Goal: Information Seeking & Learning: Learn about a topic

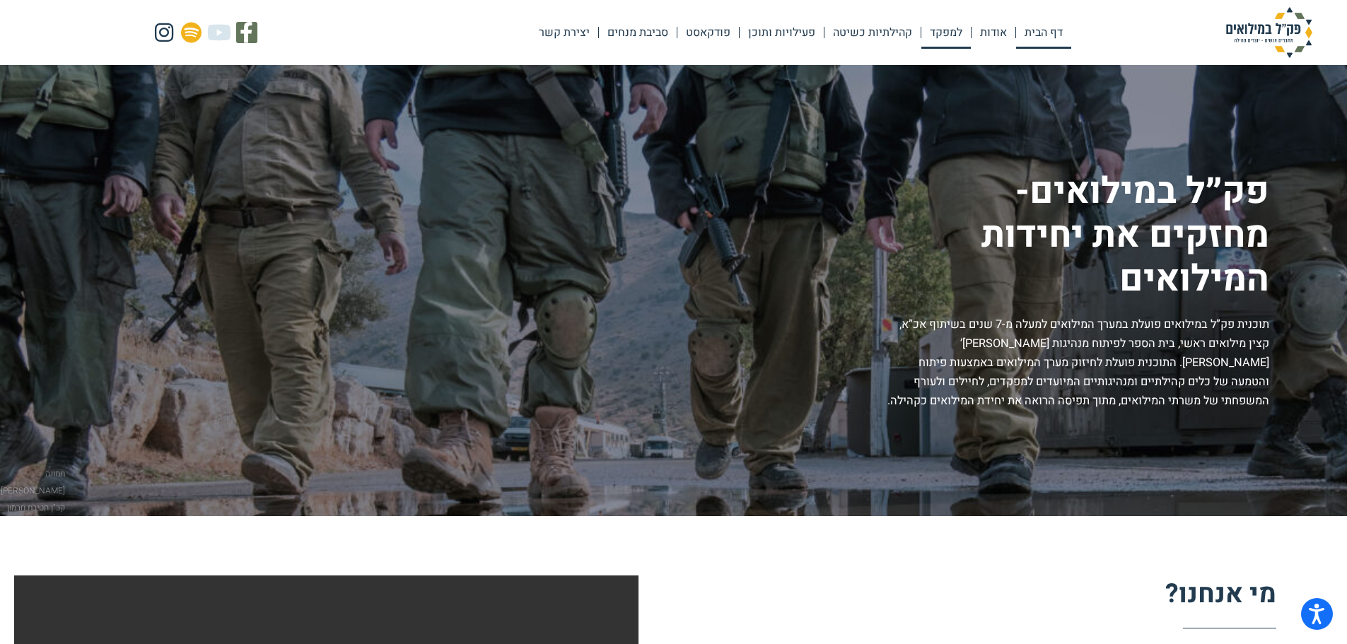
click at [949, 30] on link "למפקד" at bounding box center [945, 32] width 49 height 33
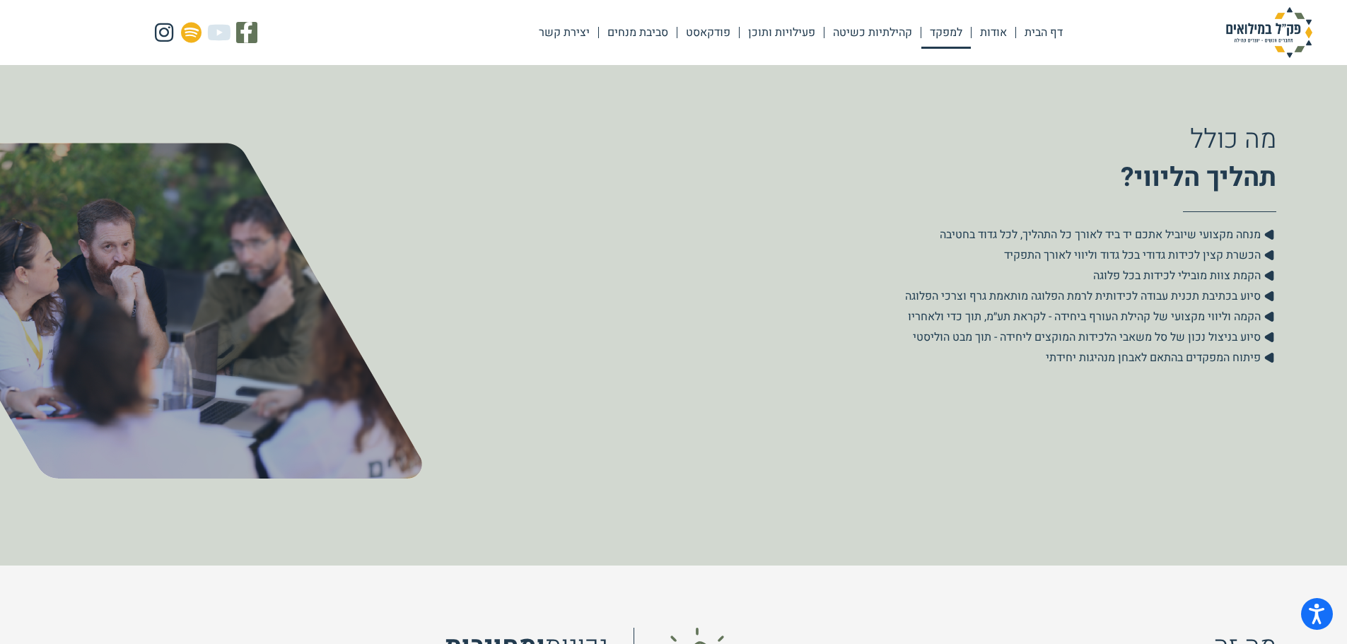
scroll to position [495, 0]
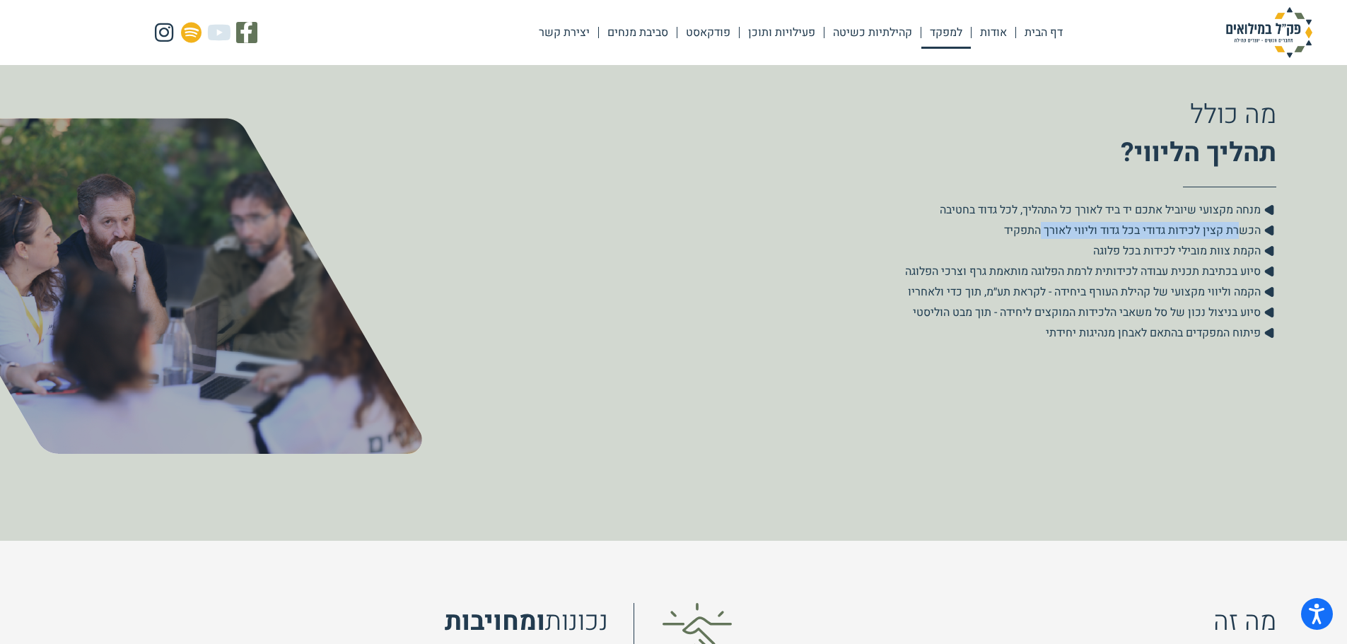
drag, startPoint x: 1236, startPoint y: 231, endPoint x: 1043, endPoint y: 230, distance: 193.0
click at [1043, 230] on span "הכשרת קצין לכידות גדודי בכל גדוד וליווי לאורך התפקיד" at bounding box center [1134, 230] width 260 height 17
click at [1023, 233] on span "הכשרת קצין לכידות גדודי בכל גדוד וליווי לאורך התפקיד" at bounding box center [1134, 230] width 260 height 17
drag, startPoint x: 1232, startPoint y: 254, endPoint x: 1116, endPoint y: 255, distance: 116.6
click at [1116, 255] on span "הקמת צוות מובילי לכידות בכל פלוגה" at bounding box center [1178, 250] width 171 height 17
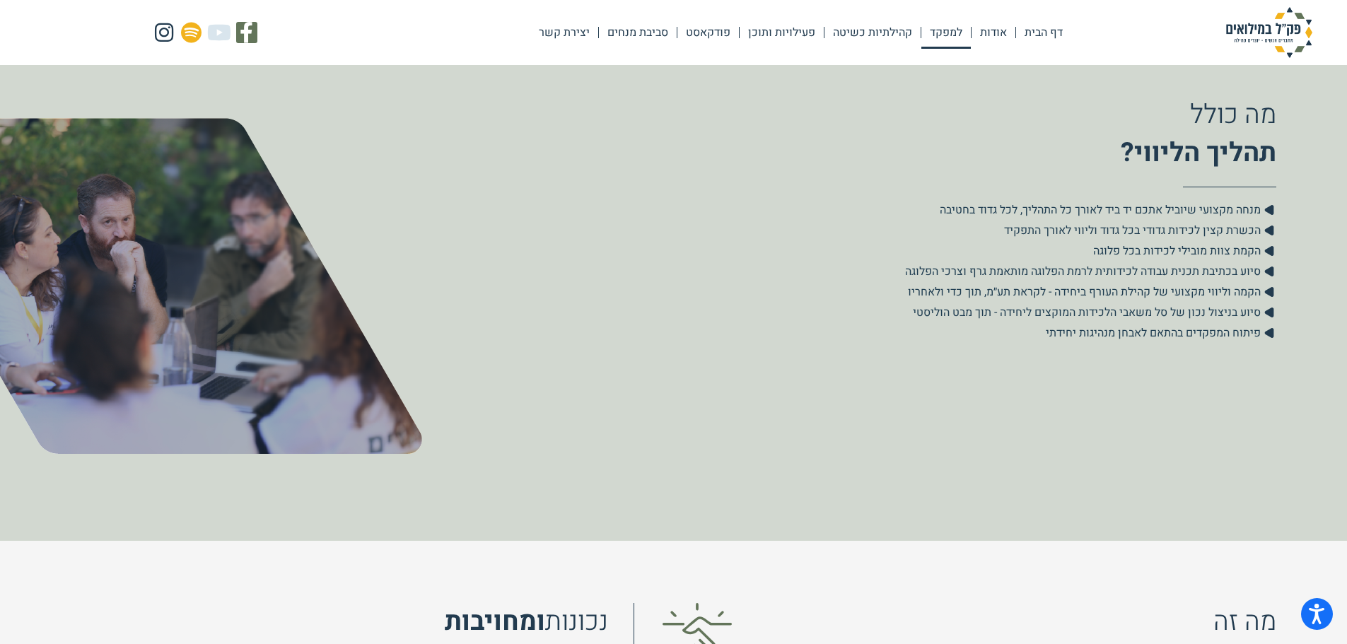
click at [1124, 281] on li ".cls-1{fill:#223b4f;} סיוע בכתיבת תכנית עבודה לכידותית לרמת הפלוגה מותאמת גרף ו…" at bounding box center [965, 272] width 621 height 19
drag, startPoint x: 1229, startPoint y: 270, endPoint x: 1020, endPoint y: 269, distance: 209.3
click at [1020, 269] on span "סיוע בכתיבת תכנית עבודה לכידותית לרמת הפלוגה מותאמת גרף וצרכי הפלוגה" at bounding box center [1084, 271] width 359 height 17
click at [1036, 288] on span "הקמה וליווי מקצועי של קהילת העורף ביחידה - לקראת תע״מ, תוך כדי ולאחריו" at bounding box center [1086, 291] width 356 height 17
click at [1048, 29] on link "דף הבית" at bounding box center [1043, 32] width 55 height 33
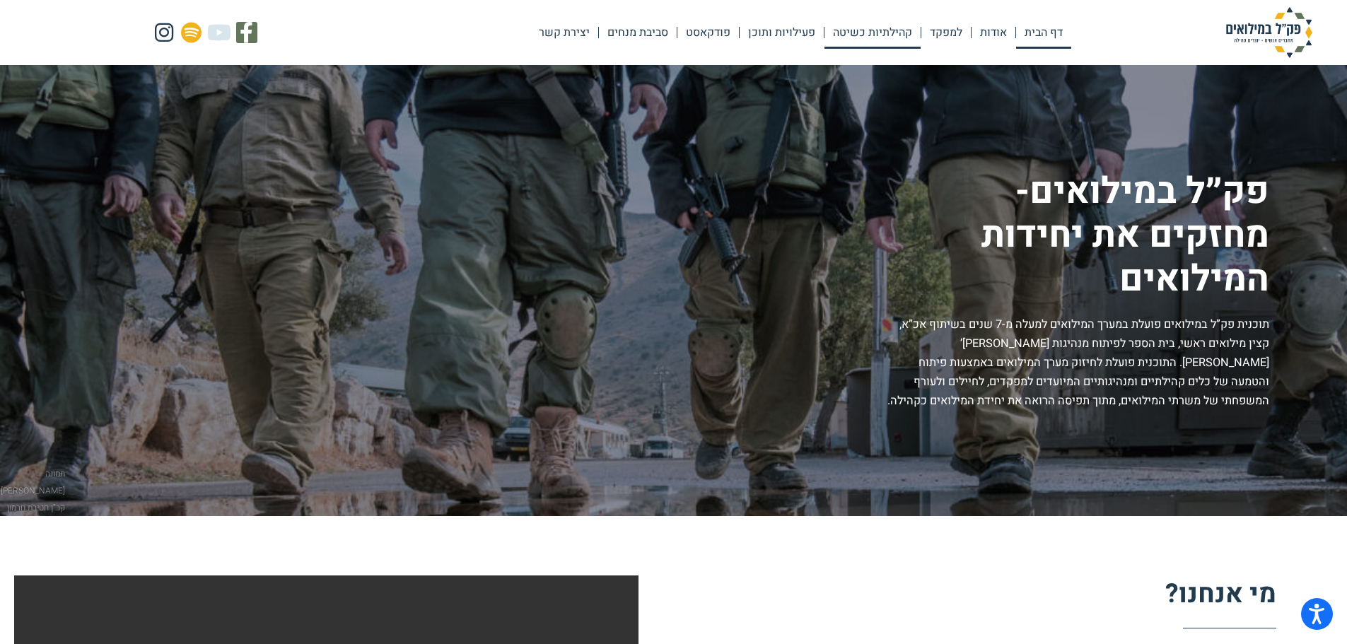
drag, startPoint x: 874, startPoint y: 33, endPoint x: 882, endPoint y: 48, distance: 17.4
click at [874, 33] on link "קהילתיות כשיטה" at bounding box center [872, 32] width 96 height 33
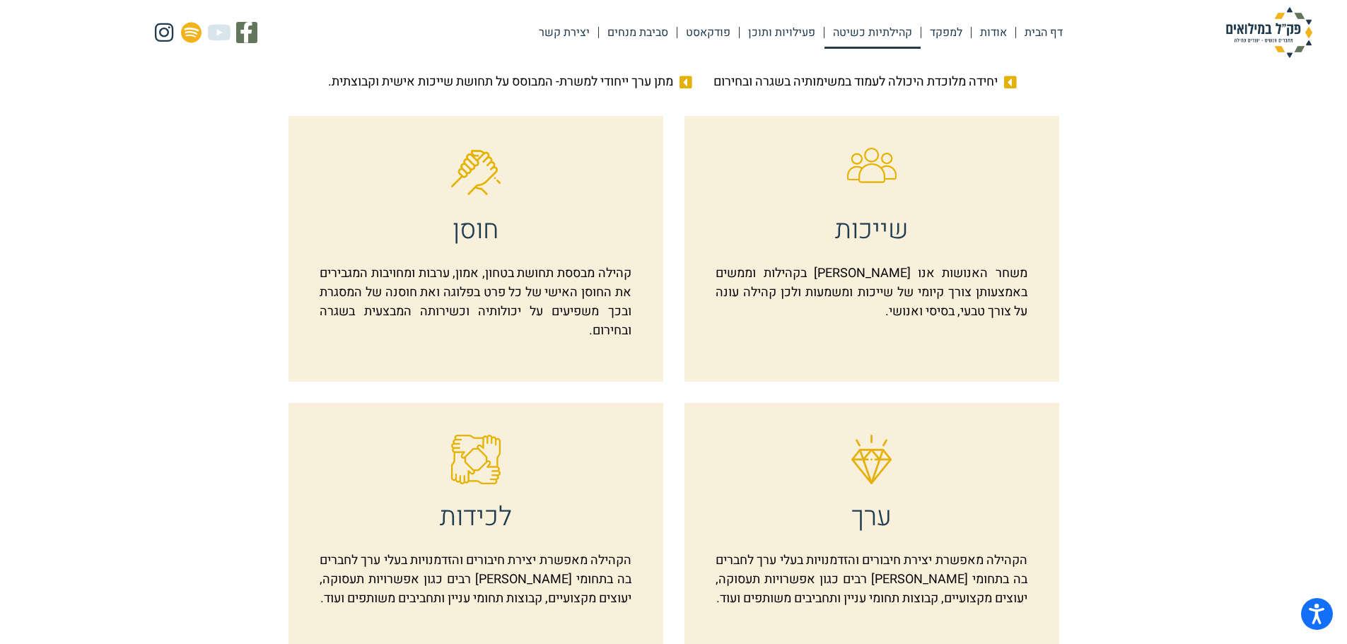
scroll to position [636, 0]
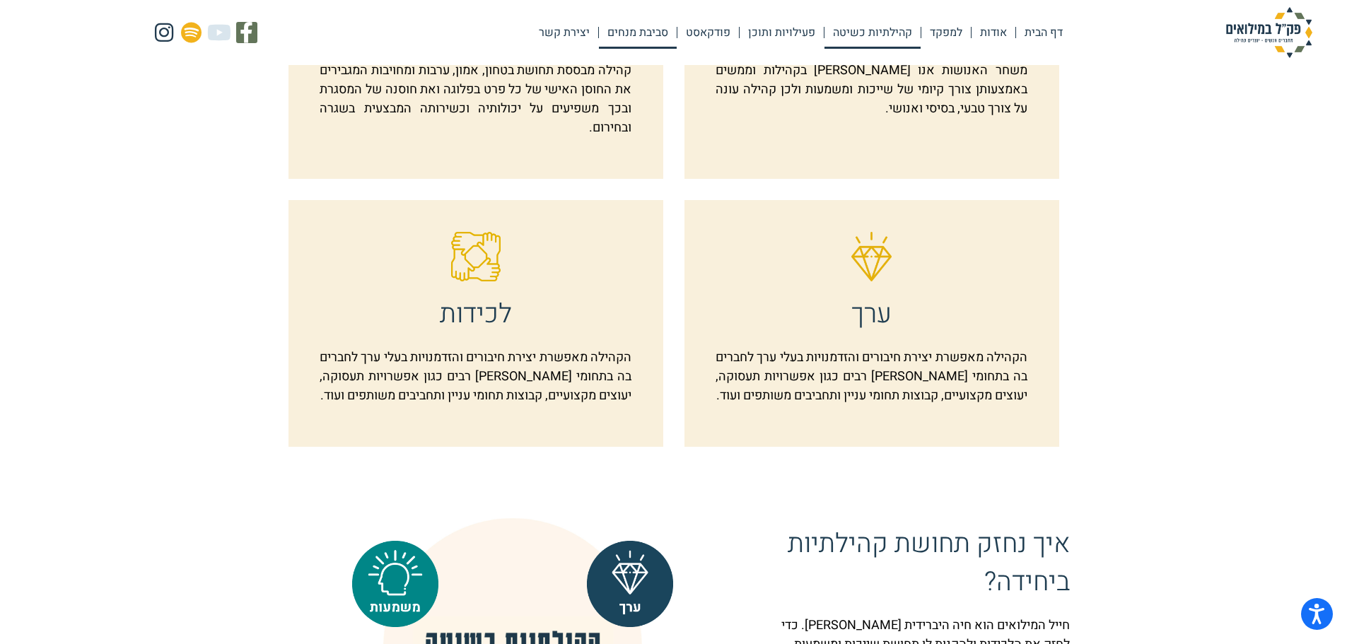
click at [620, 32] on link "סביבת מנחים" at bounding box center [638, 32] width 78 height 33
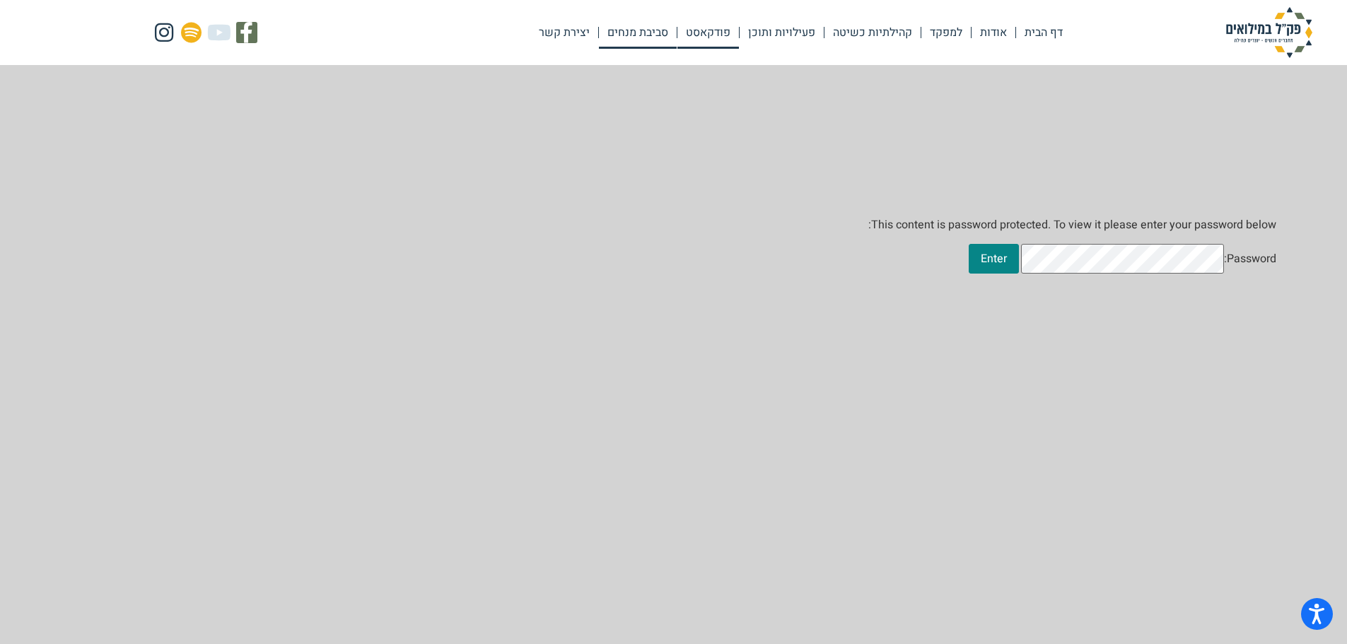
click at [713, 27] on link "פודקאסט" at bounding box center [708, 32] width 62 height 33
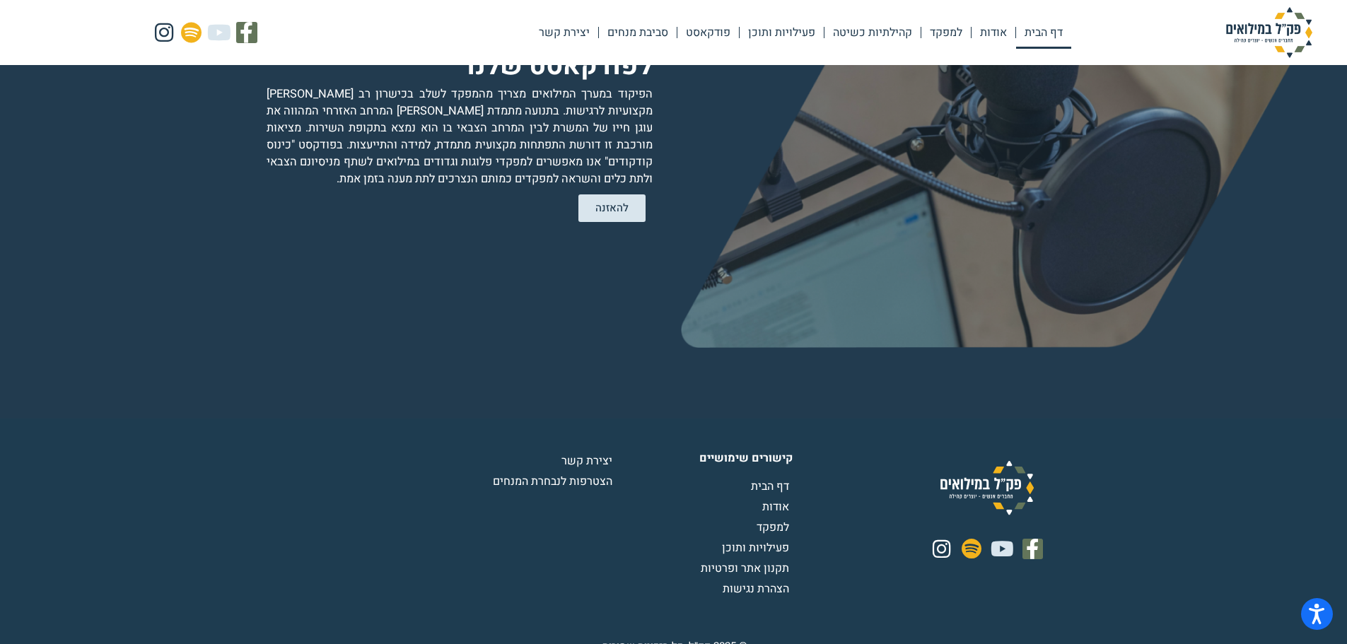
scroll to position [2895, 0]
click at [788, 36] on link "פעילויות ותוכן" at bounding box center [781, 32] width 84 height 33
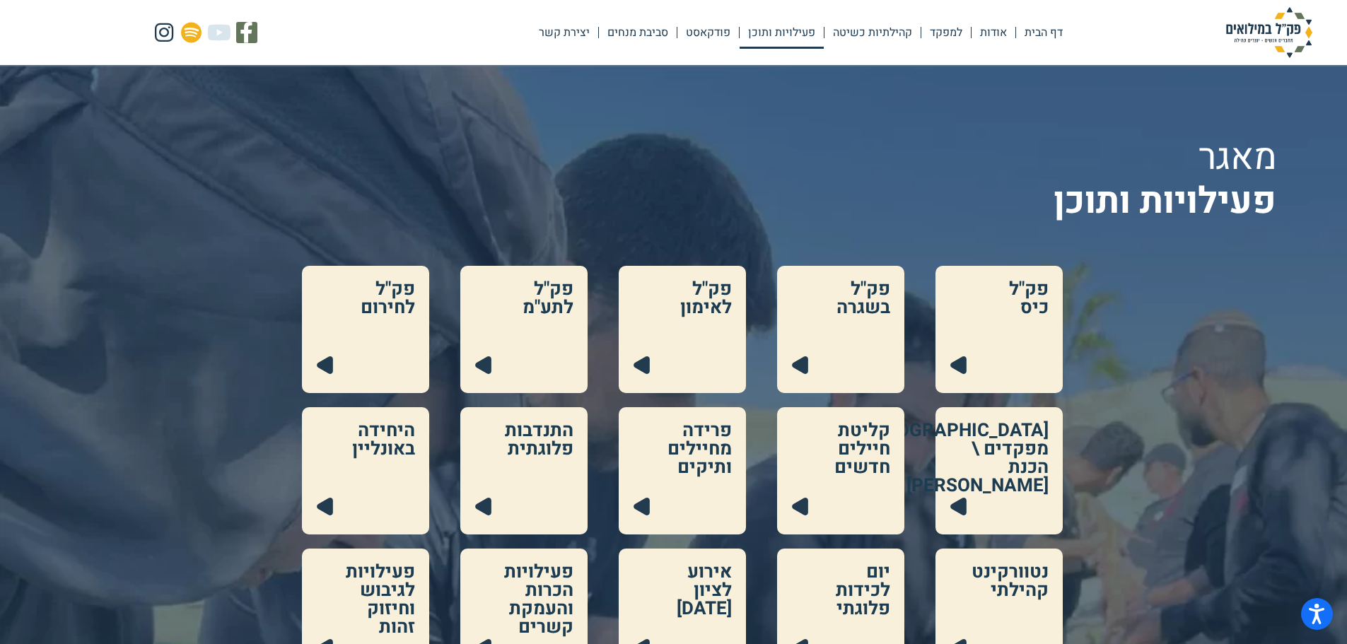
click at [981, 366] on link at bounding box center [998, 329] width 127 height 127
click at [653, 365] on link at bounding box center [682, 329] width 127 height 127
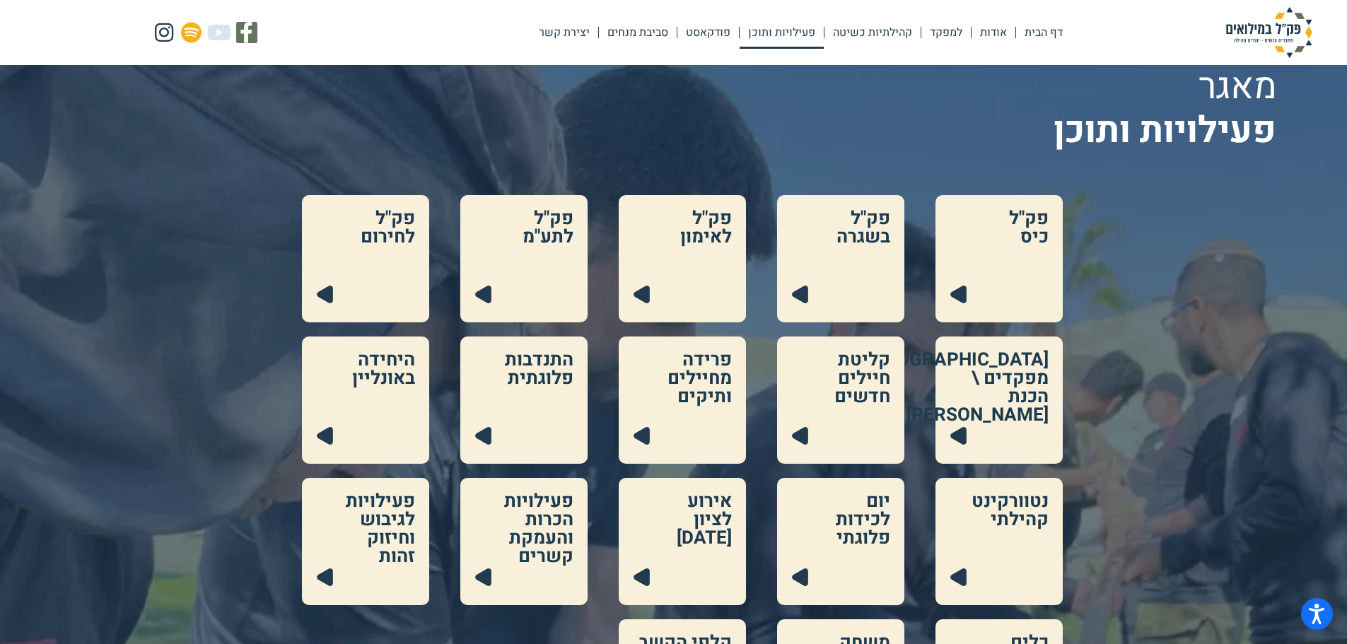
click at [361, 301] on link at bounding box center [365, 258] width 127 height 127
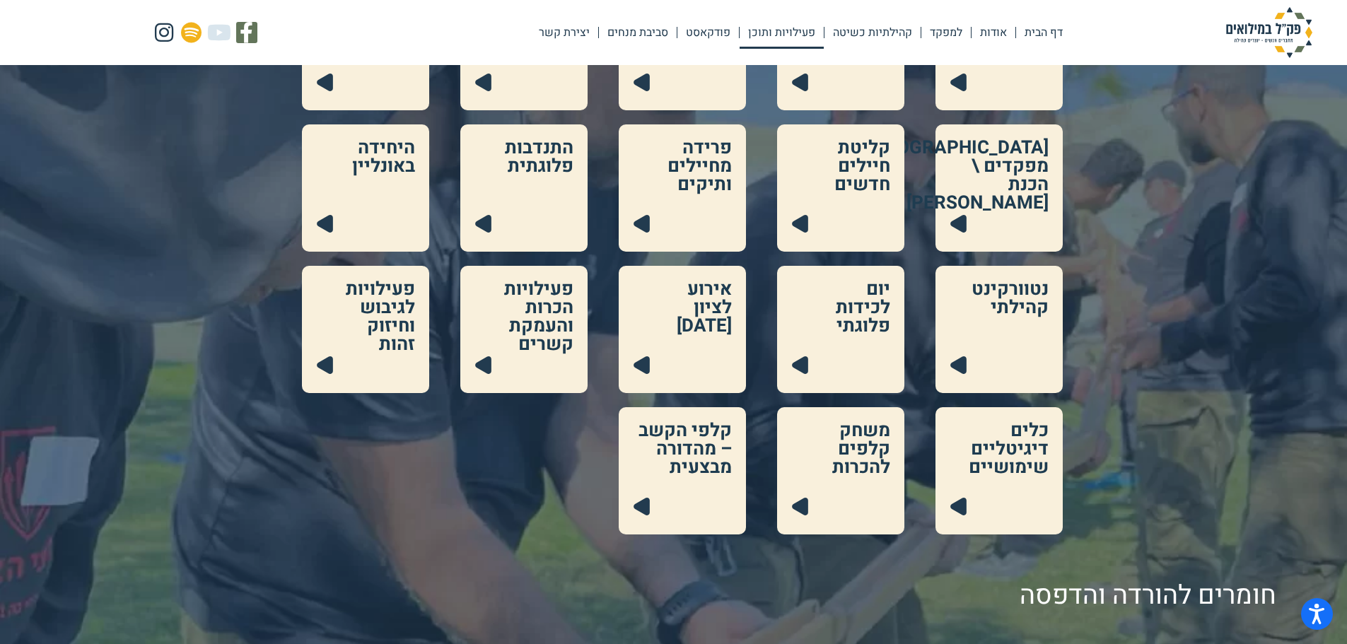
scroll to position [212, 0]
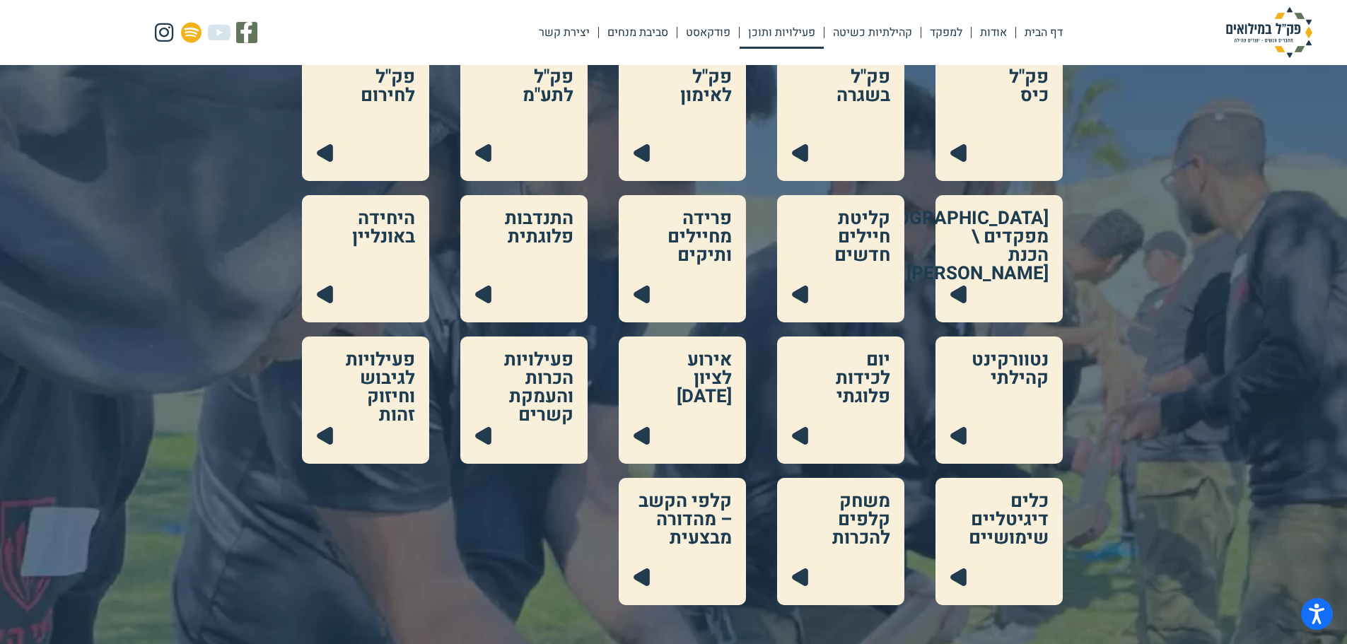
click at [680, 547] on link at bounding box center [682, 541] width 127 height 127
click at [983, 387] on link at bounding box center [998, 400] width 127 height 127
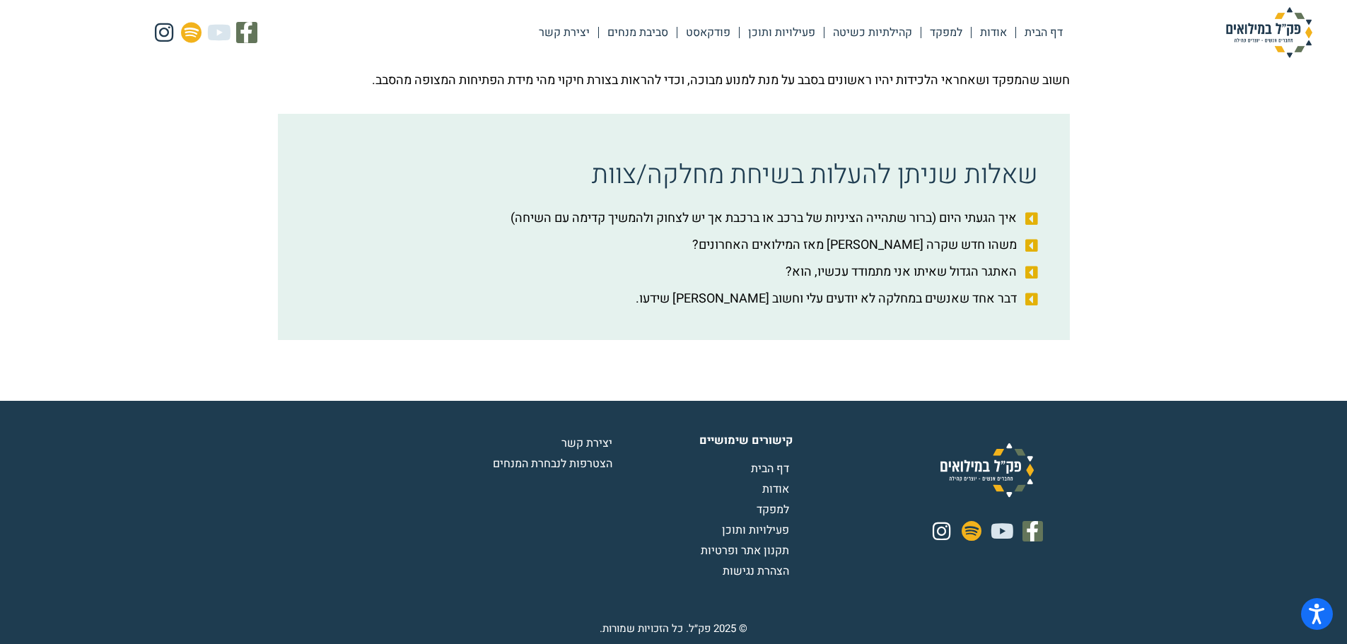
scroll to position [2085, 0]
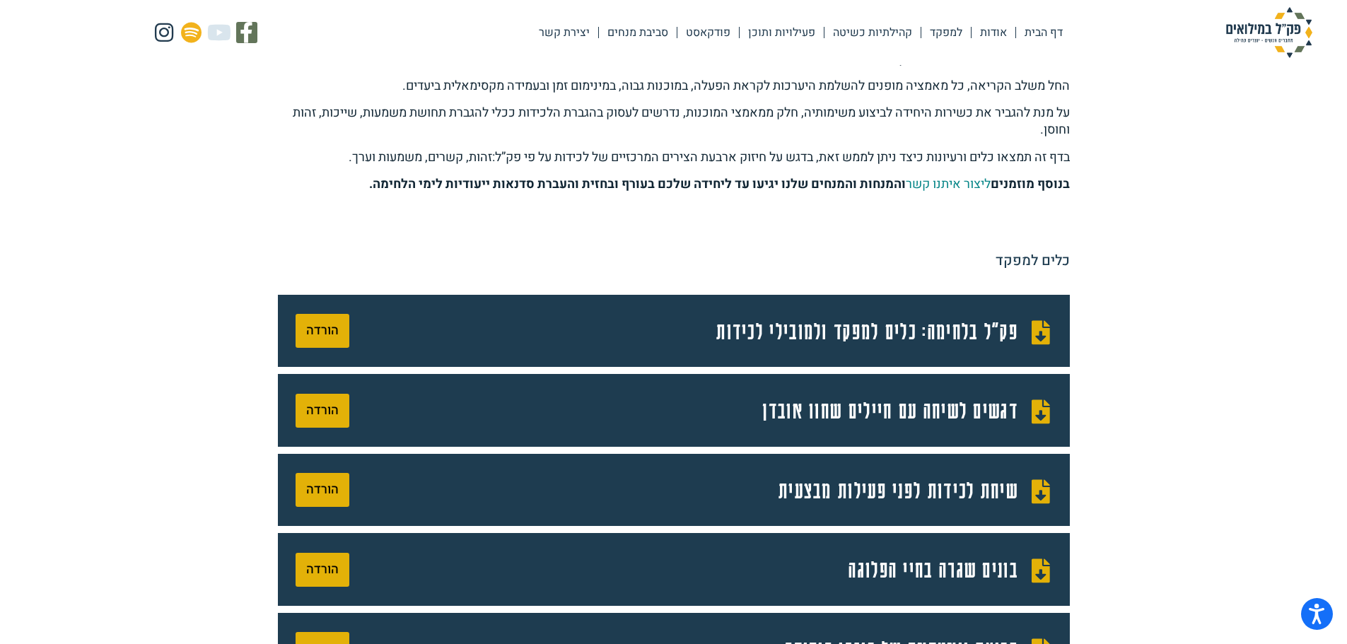
scroll to position [283, 0]
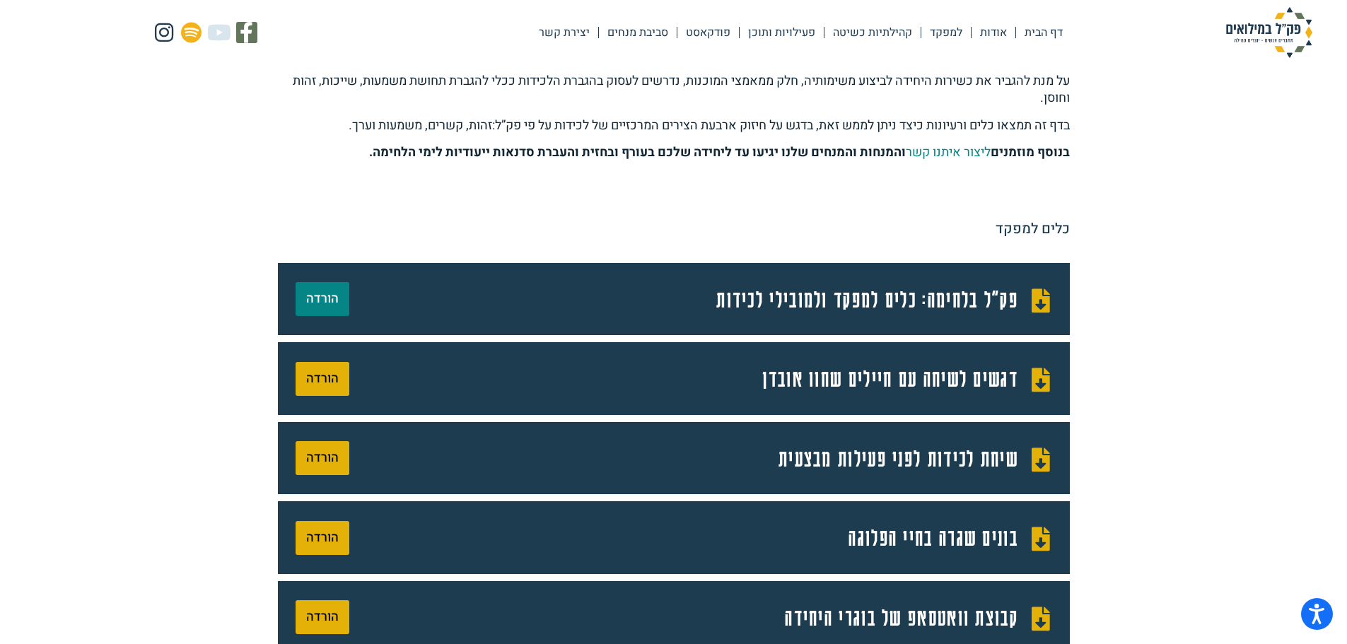
click at [338, 301] on link "הורדה" at bounding box center [323, 299] width 54 height 34
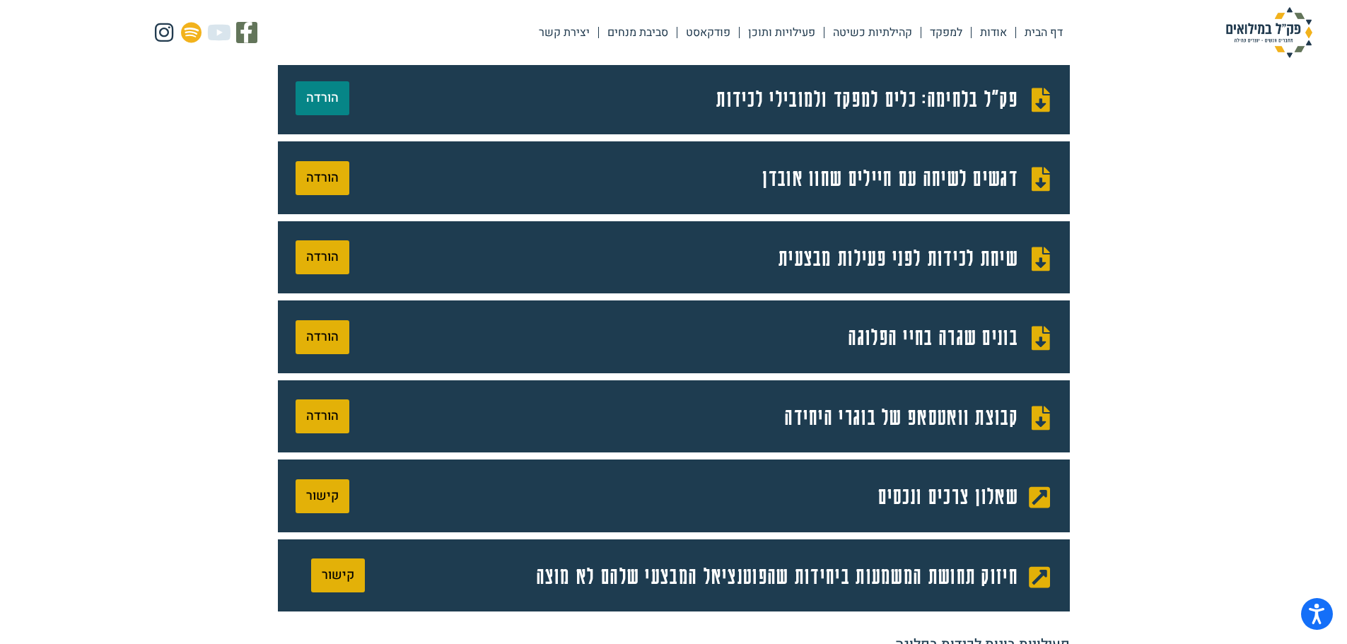
scroll to position [495, 0]
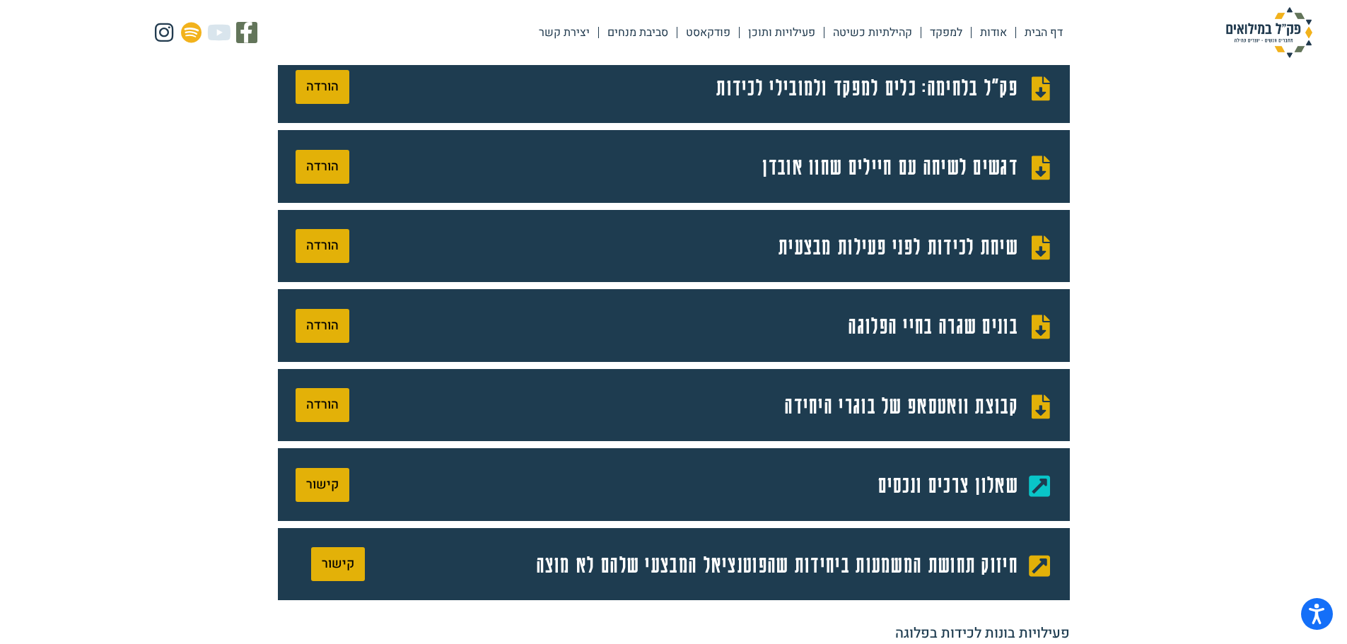
click at [948, 491] on span "שאלון צרכים ונכסים" at bounding box center [950, 484] width 144 height 37
click at [316, 485] on span "קישור" at bounding box center [322, 485] width 33 height 13
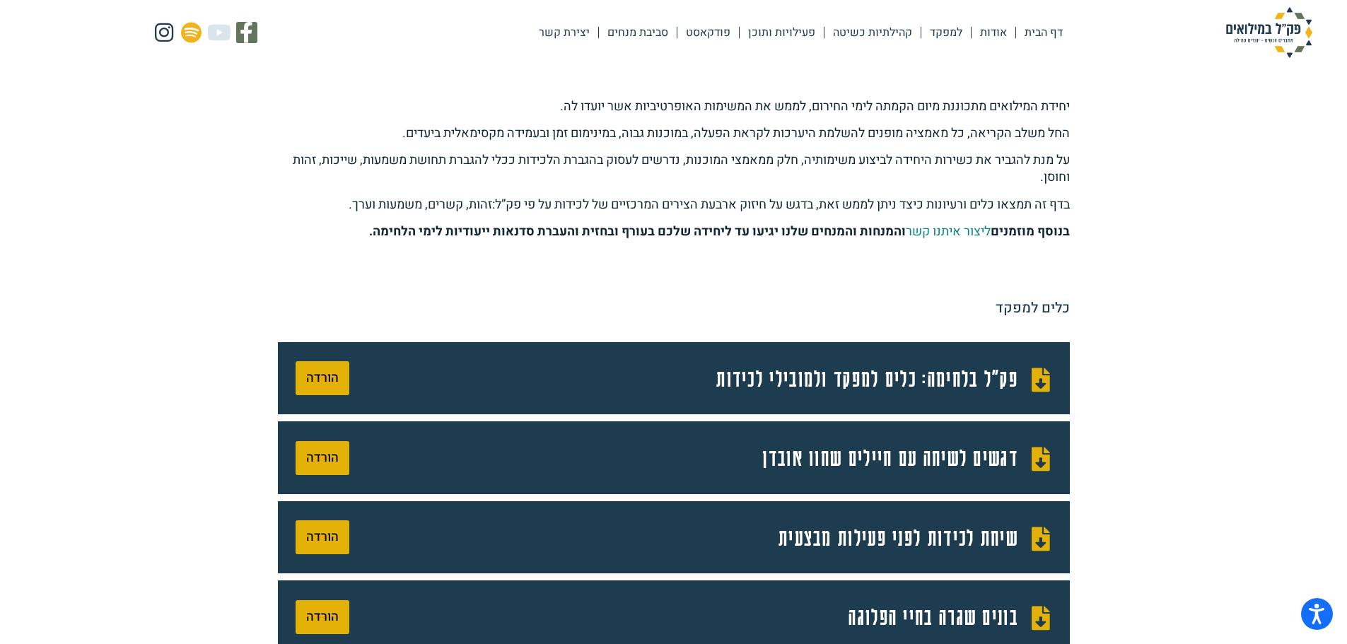
scroll to position [141, 0]
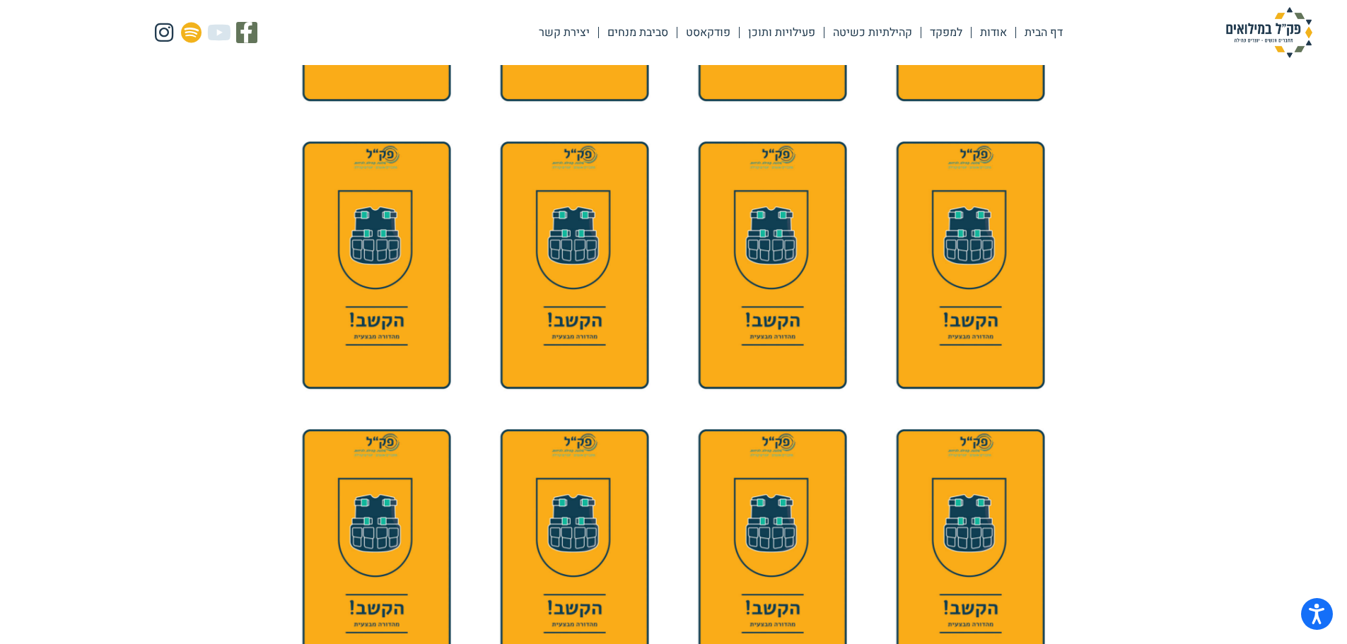
scroll to position [809, 0]
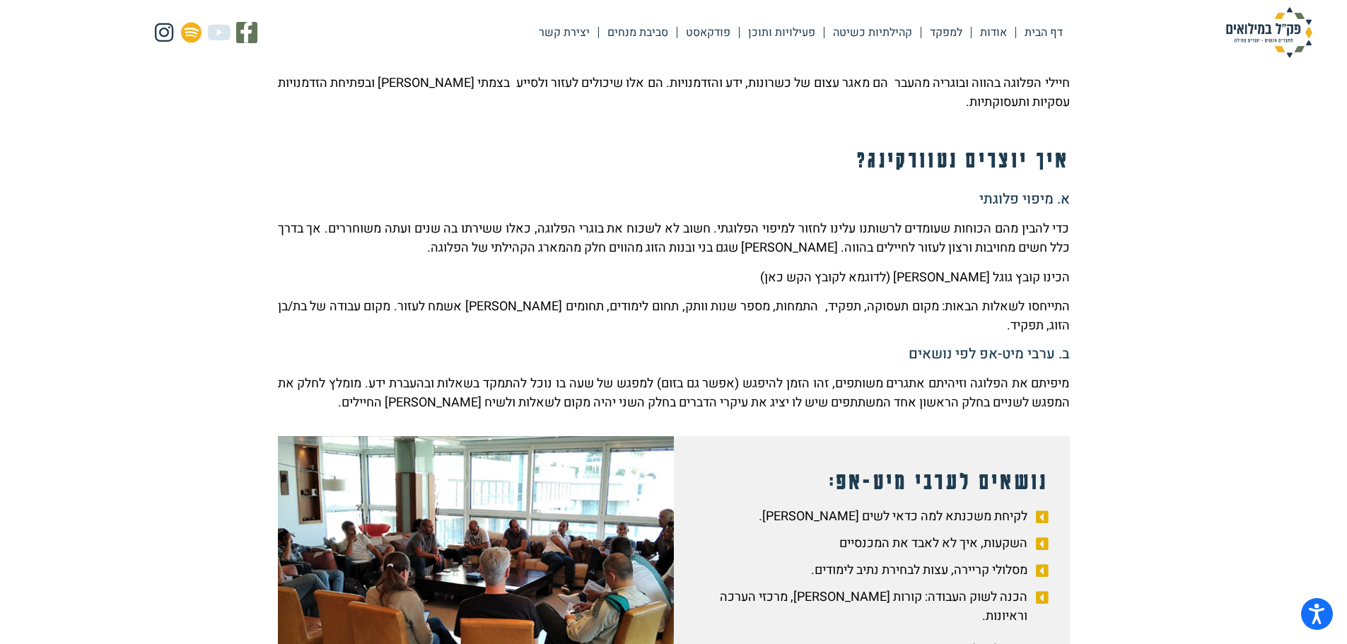
scroll to position [283, 0]
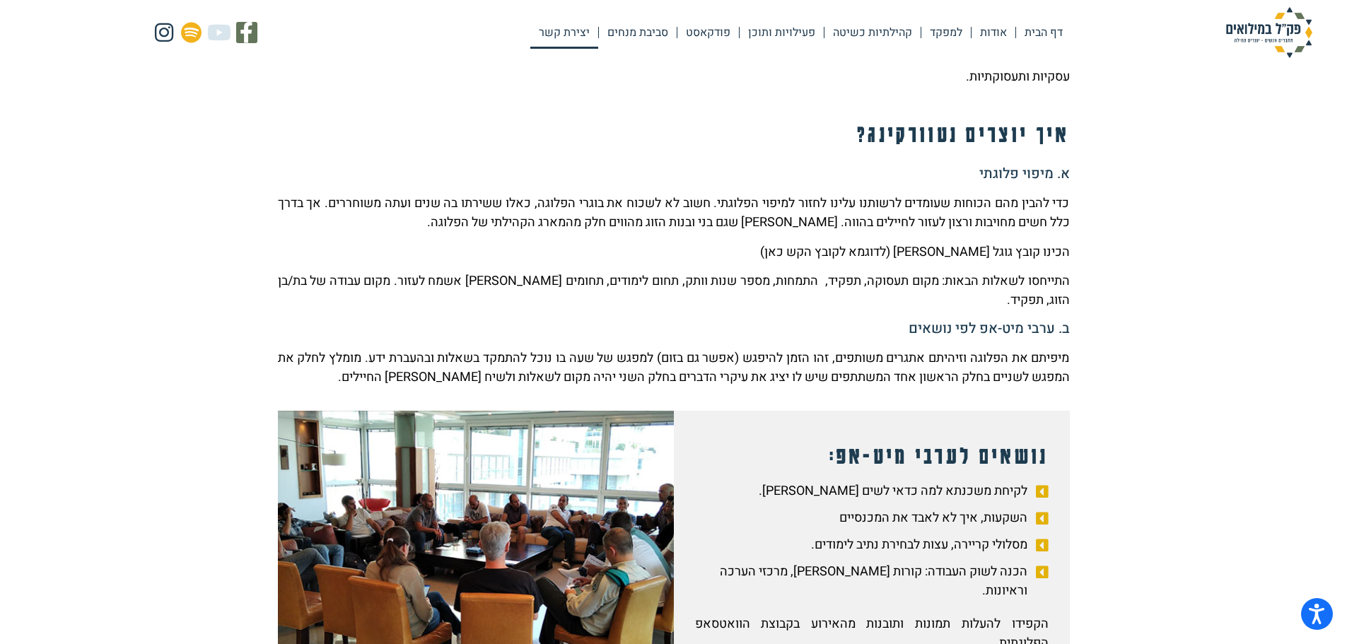
click at [567, 33] on link "יצירת קשר" at bounding box center [564, 32] width 68 height 33
click at [1029, 30] on link "דף הבית" at bounding box center [1043, 32] width 55 height 33
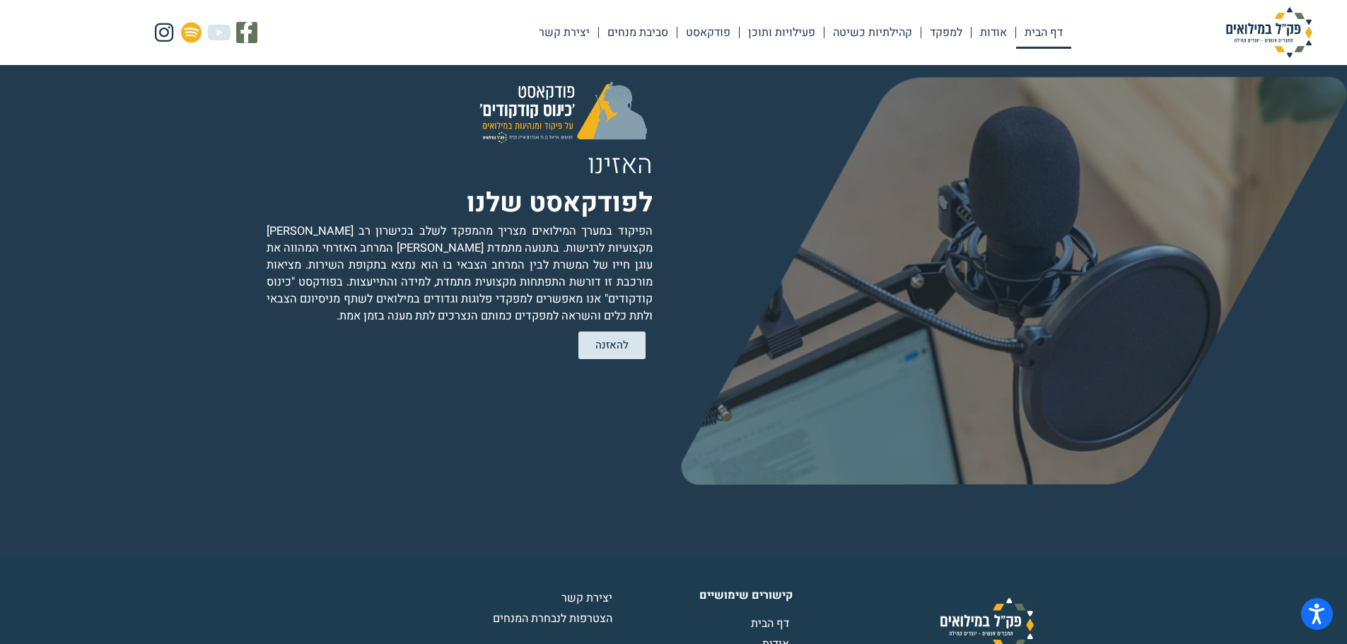
scroll to position [2895, 0]
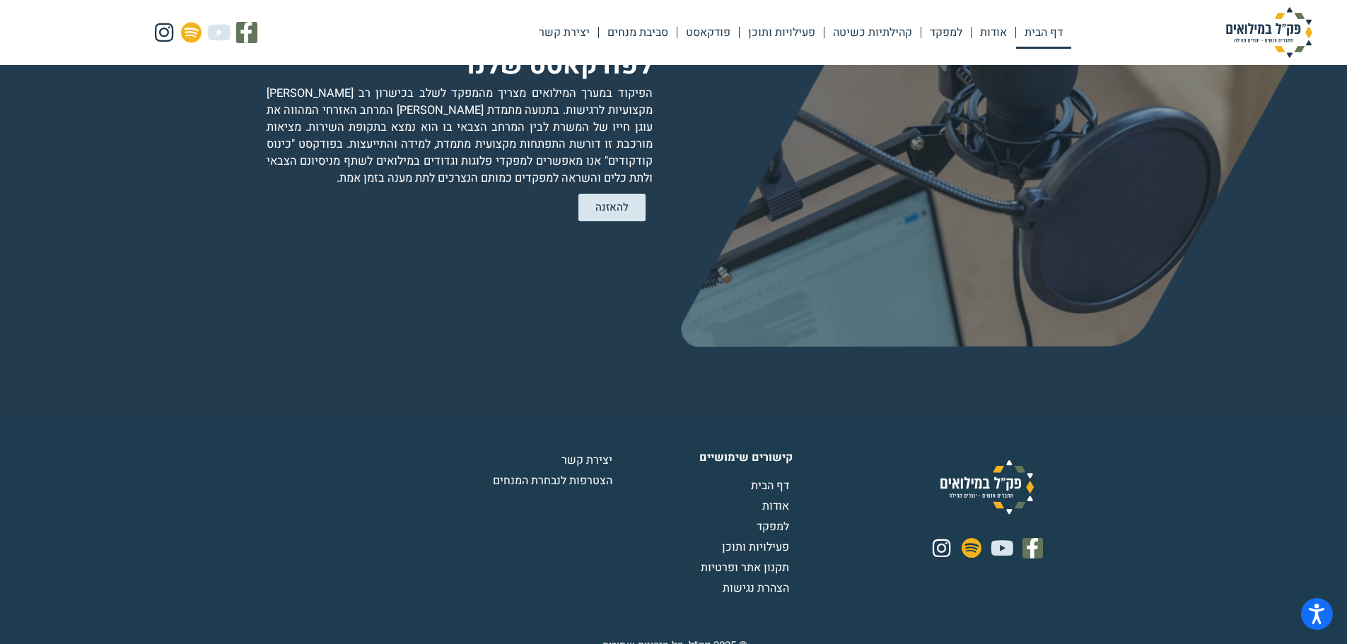
click at [589, 452] on span "יצירת קשר" at bounding box center [588, 460] width 54 height 17
